Goal: Task Accomplishment & Management: Use online tool/utility

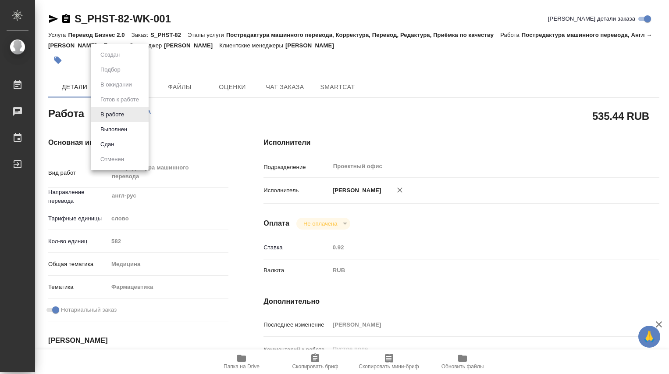
click at [129, 114] on body "🙏 .cls-1 fill:#fff; AWATERA [PERSON_NAME] Чаты График Выйти S_PHST-82-WK-001 Кр…" at bounding box center [334, 187] width 669 height 374
click at [125, 128] on button "Выполнен" at bounding box center [114, 130] width 32 height 10
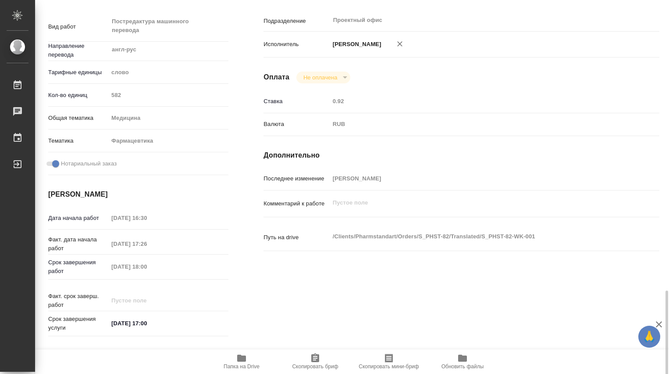
scroll to position [292, 0]
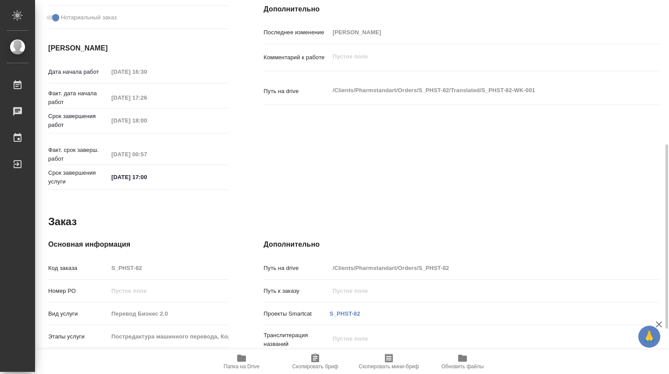
type textarea "x"
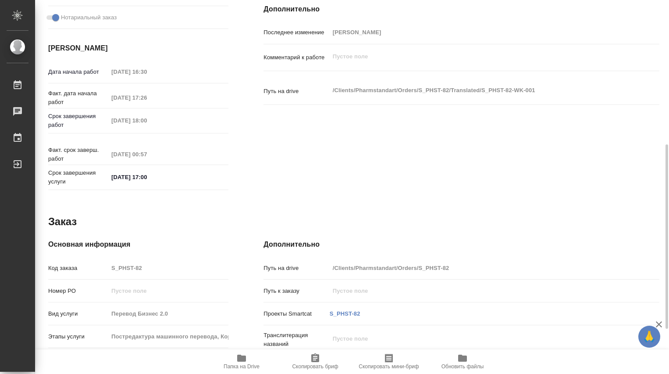
type textarea "x"
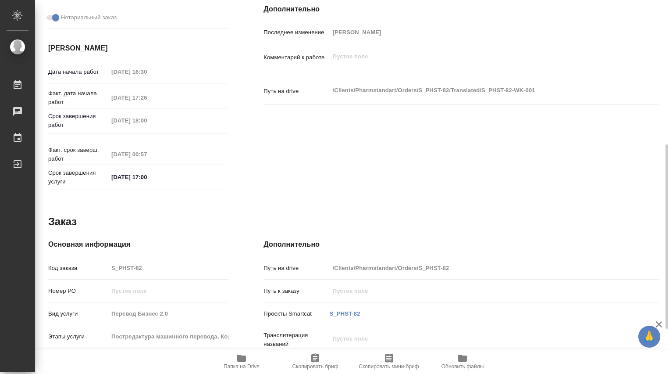
type textarea "x"
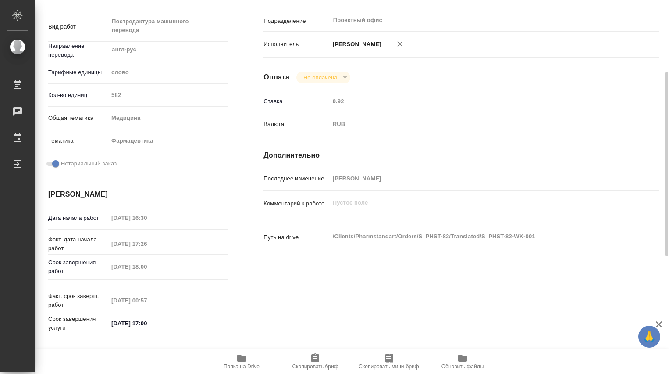
scroll to position [0, 0]
